Goal: Find specific page/section: Find specific page/section

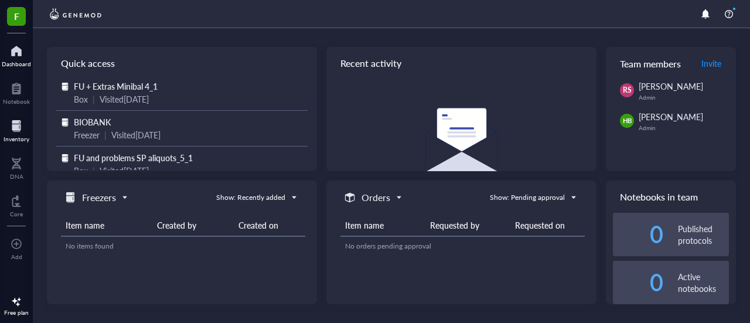
click at [15, 132] on div at bounding box center [17, 126] width 26 height 19
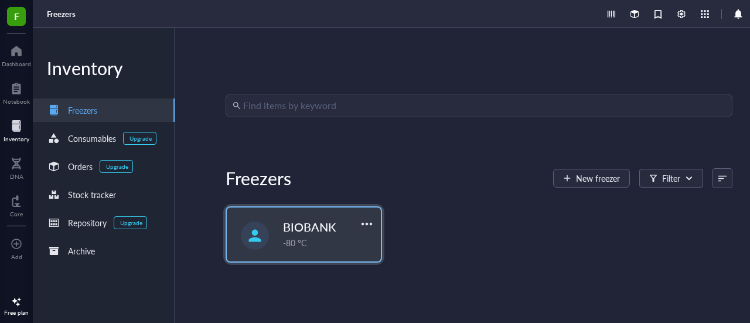
click at [306, 241] on div "-80 °C" at bounding box center [328, 242] width 91 height 13
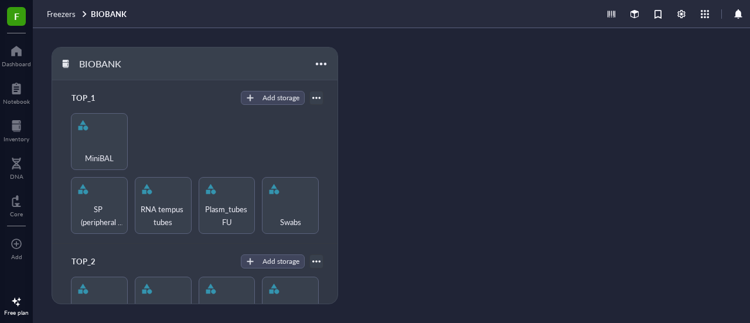
click at [18, 20] on span "F" at bounding box center [16, 16] width 5 height 15
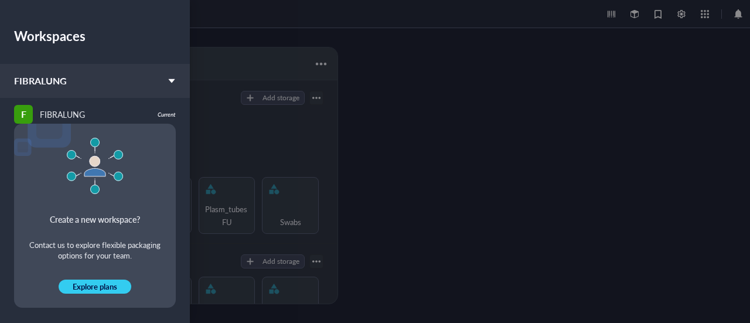
click at [77, 77] on div "FIBRALUNG" at bounding box center [95, 81] width 190 height 34
click at [325, 39] on div at bounding box center [375, 161] width 750 height 323
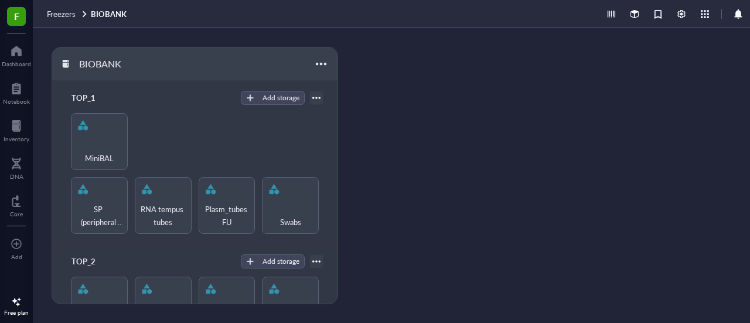
click at [15, 15] on span "F" at bounding box center [16, 16] width 5 height 15
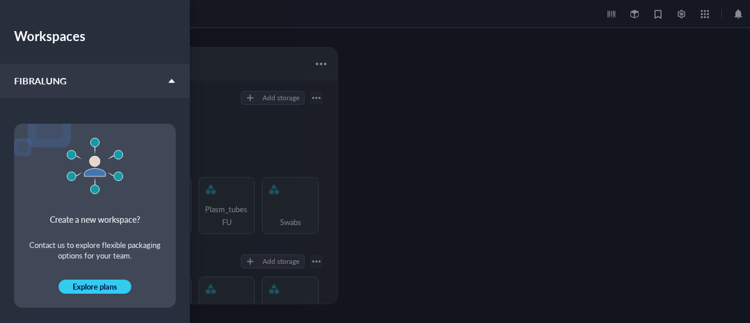
click at [366, 123] on div at bounding box center [375, 161] width 750 height 323
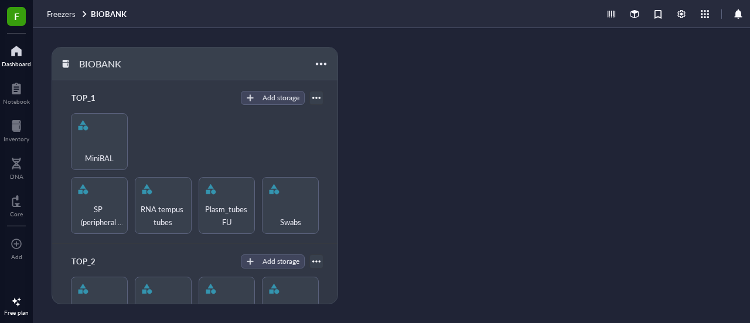
click at [15, 51] on div at bounding box center [16, 51] width 29 height 19
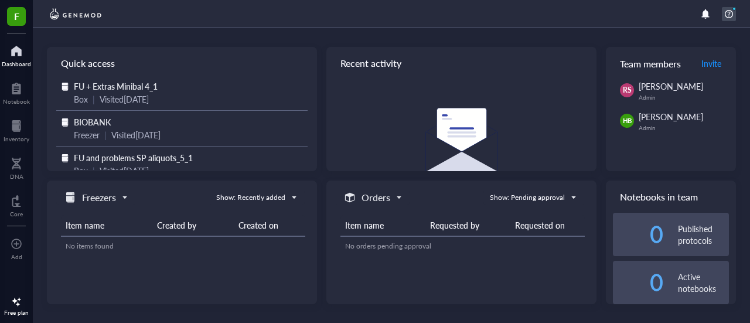
click at [728, 13] on div at bounding box center [729, 14] width 14 height 14
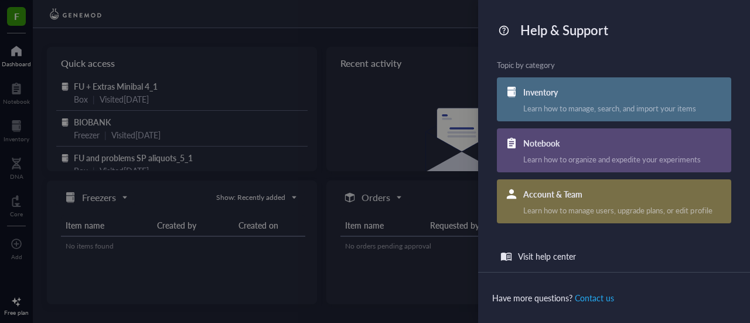
click at [375, 46] on div at bounding box center [375, 161] width 750 height 323
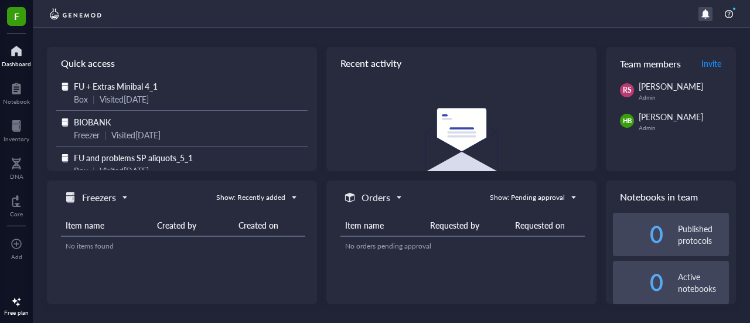
click at [699, 16] on div at bounding box center [706, 14] width 14 height 14
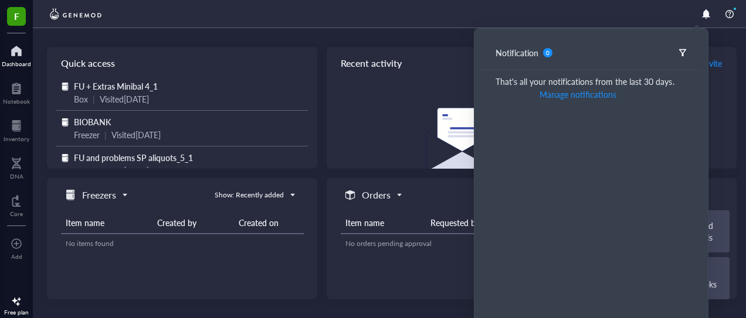
click at [405, 116] on div "No recent activities Your team's activities from the last 30 days will be displ…" at bounding box center [462, 163] width 270 height 111
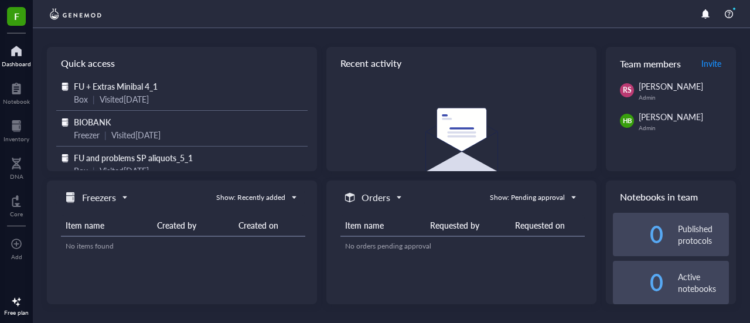
click at [14, 303] on div at bounding box center [16, 302] width 19 height 19
click at [432, 274] on div "Item name Requested by Requested on No orders pending approval" at bounding box center [463, 250] width 244 height 90
click at [502, 49] on div "Recent activity" at bounding box center [462, 63] width 270 height 33
drag, startPoint x: 533, startPoint y: 1, endPoint x: 347, endPoint y: 12, distance: 186.2
click at [347, 12] on div at bounding box center [392, 14] width 718 height 28
